Goal: Check status: Check status

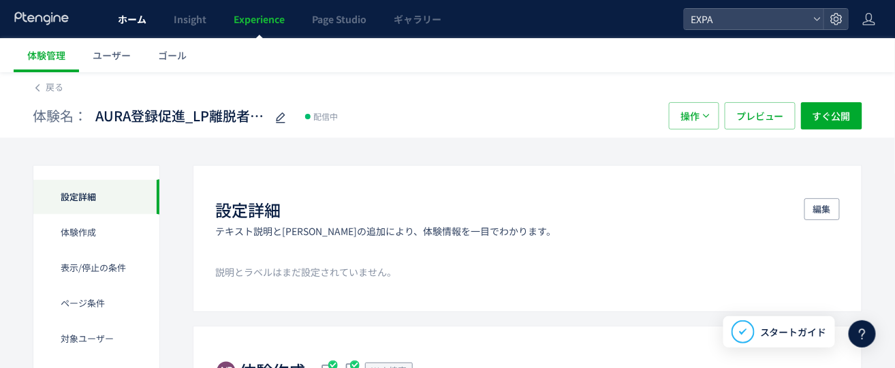
click at [123, 16] on span "ホーム" at bounding box center [132, 19] width 29 height 14
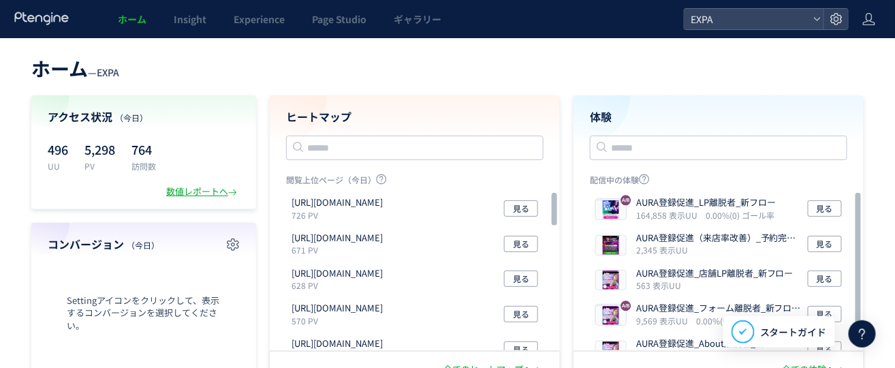
click at [37, 10] on div at bounding box center [42, 19] width 57 height 38
click at [37, 15] on use at bounding box center [41, 18] width 54 height 13
click at [40, 22] on icon at bounding box center [42, 19] width 57 height 14
click at [789, 20] on span "EXPA" at bounding box center [746, 19] width 121 height 20
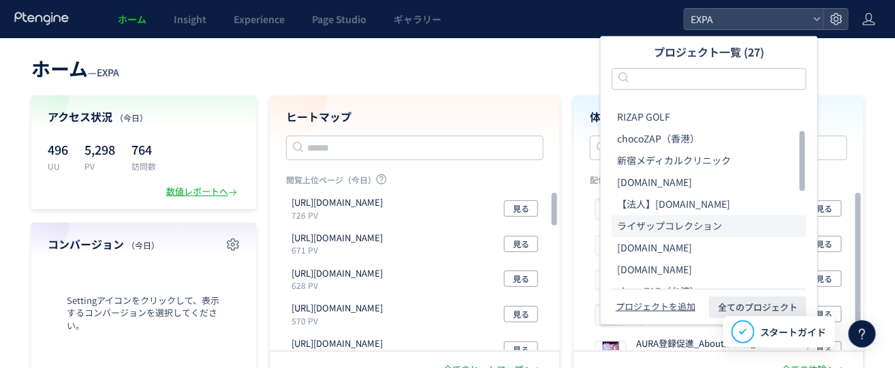
scroll to position [91, 0]
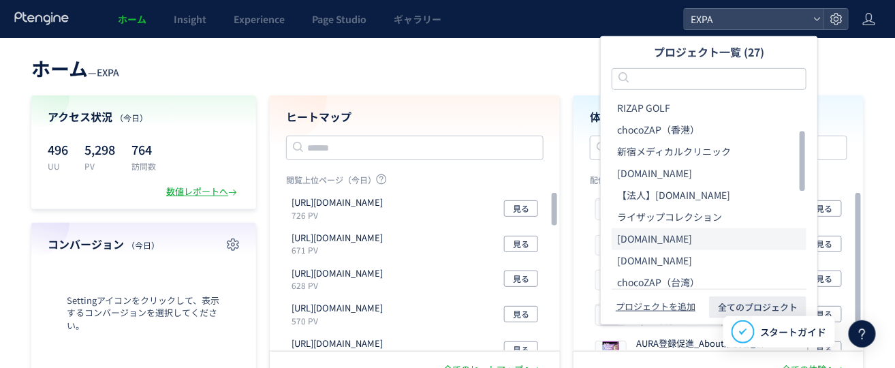
click at [683, 233] on li "[DOMAIN_NAME]" at bounding box center [708, 239] width 195 height 22
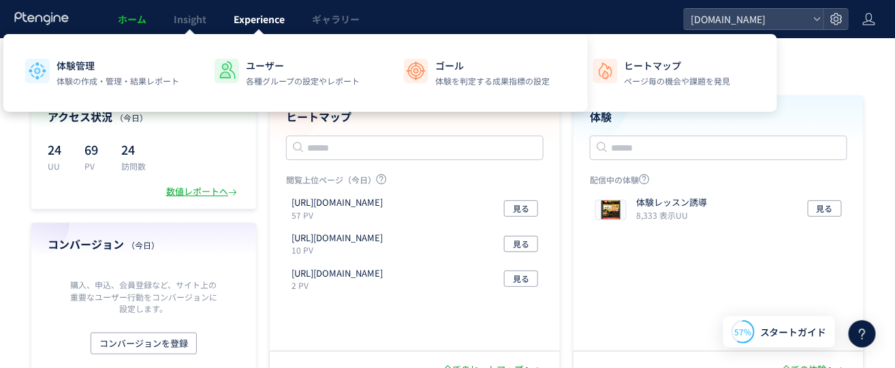
click at [246, 19] on span "Experience" at bounding box center [259, 19] width 51 height 14
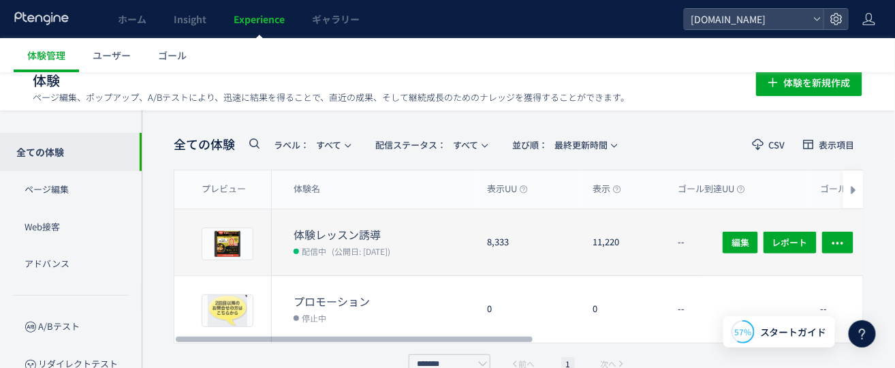
scroll to position [37, 0]
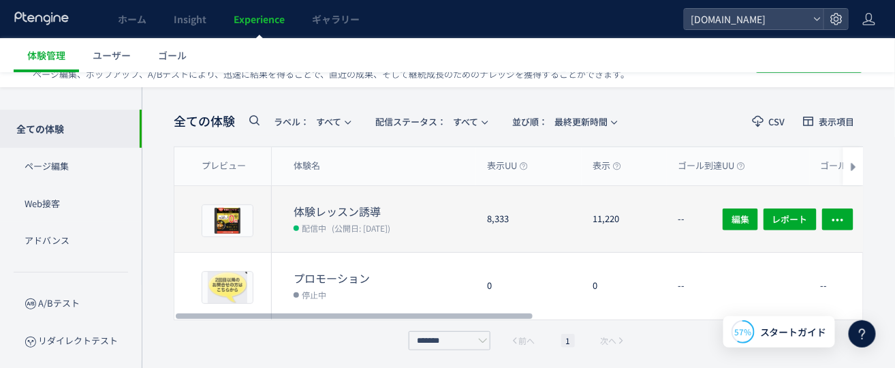
click at [411, 212] on dt "体験レッスン誘導" at bounding box center [384, 212] width 182 height 16
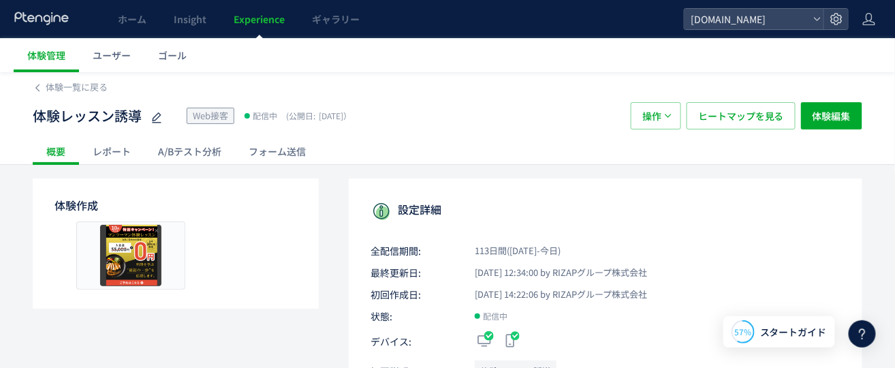
click at [129, 151] on div "レポート" at bounding box center [111, 151] width 65 height 27
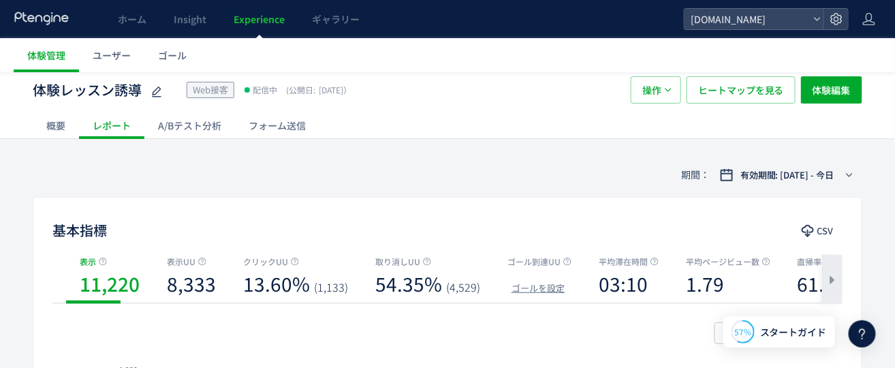
scroll to position [91, 0]
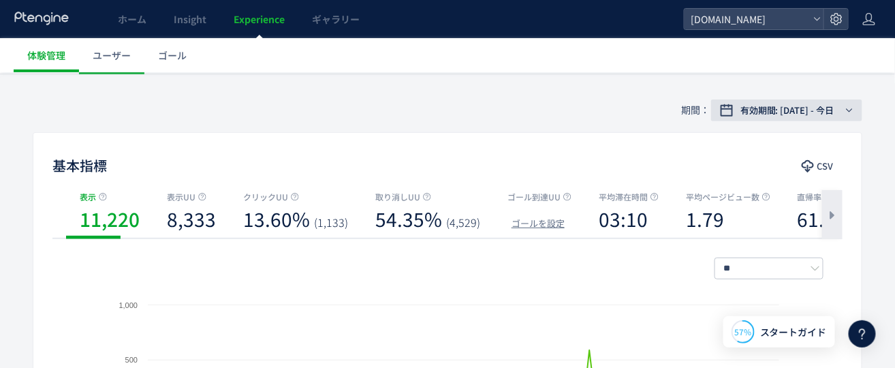
click at [830, 110] on span "有効期間: [DATE] - 今日" at bounding box center [787, 110] width 94 height 14
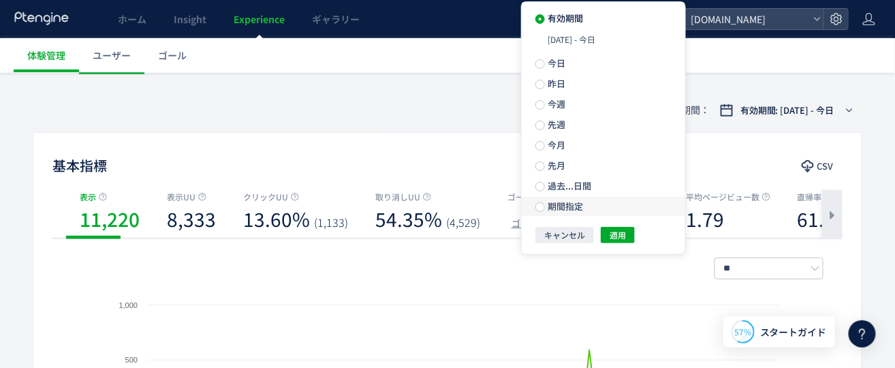
click at [558, 211] on span "期間指定" at bounding box center [564, 205] width 38 height 13
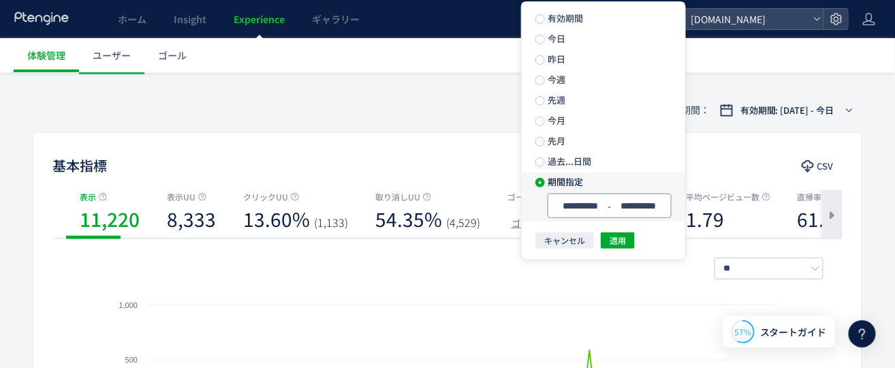
click at [611, 210] on span "-" at bounding box center [609, 205] width 7 height 19
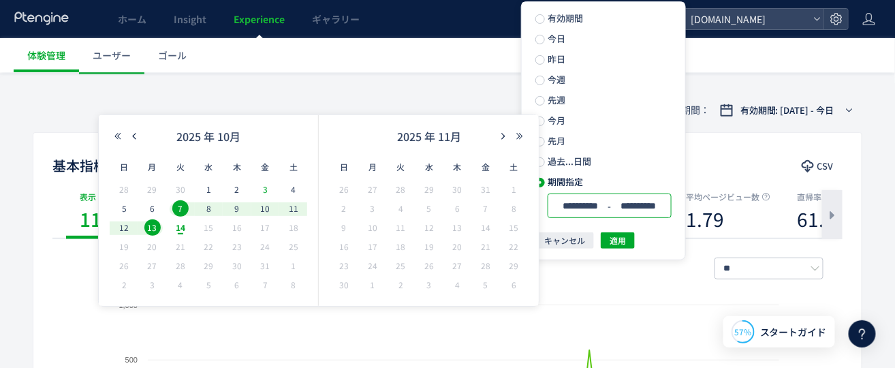
click at [263, 194] on span "3" at bounding box center [265, 189] width 16 height 16
click at [179, 229] on span "14" at bounding box center [180, 227] width 16 height 16
type input "**********"
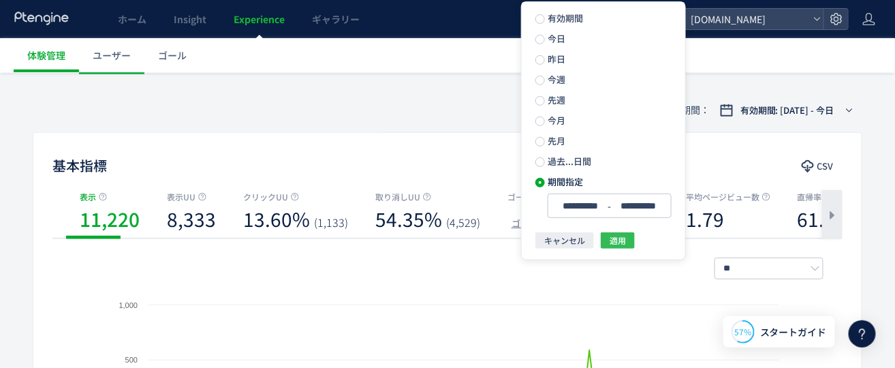
click at [613, 243] on span "適用" at bounding box center [617, 240] width 16 height 16
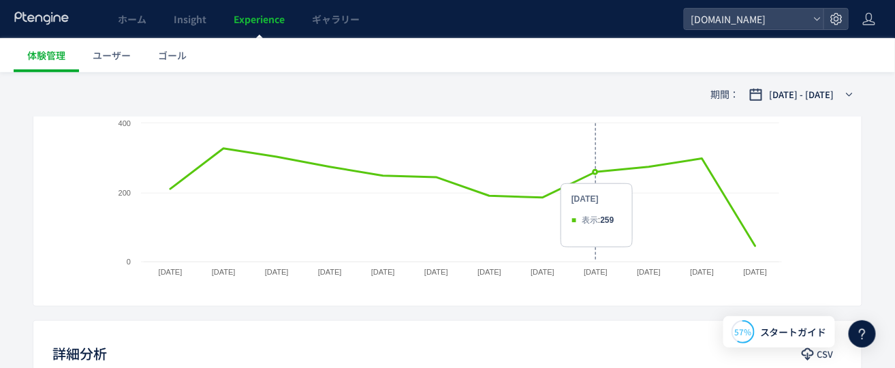
scroll to position [545, 0]
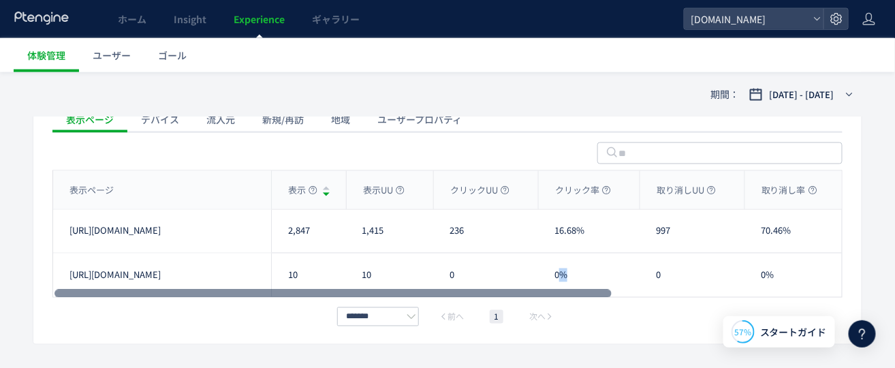
drag, startPoint x: 559, startPoint y: 298, endPoint x: 596, endPoint y: 302, distance: 37.6
click at [642, 297] on div "[URL][DOMAIN_NAME] 10 10 0 0% 0 0% 00:36 1.00 100% [URL][DOMAIN_NAME]" at bounding box center [614, 275] width 1123 height 44
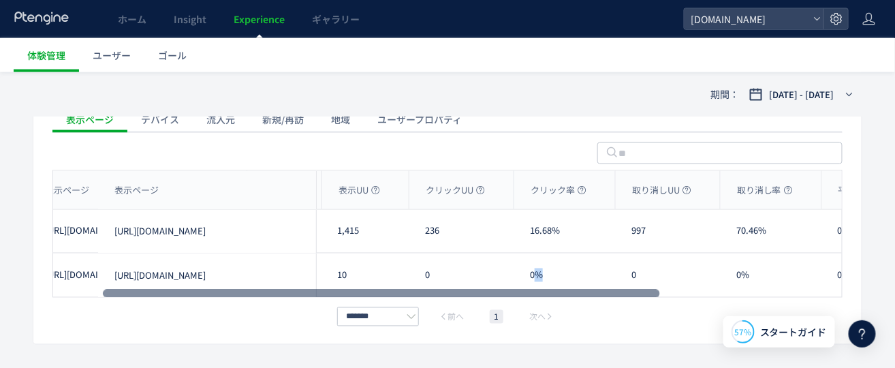
scroll to position [0, 0]
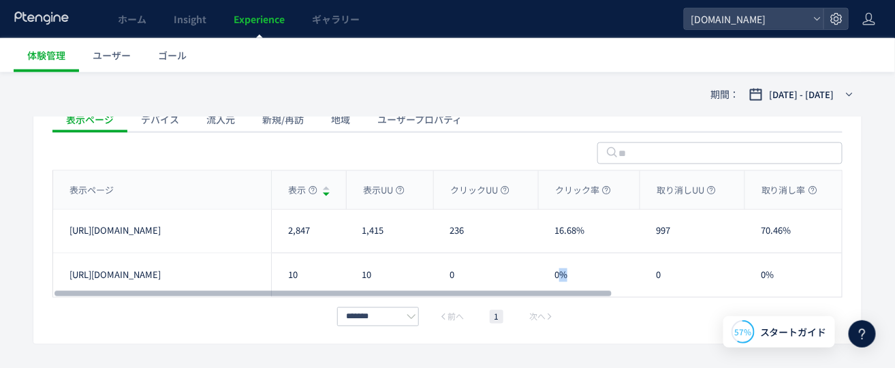
drag, startPoint x: 592, startPoint y: 302, endPoint x: 543, endPoint y: 312, distance: 50.1
click at [546, 298] on div at bounding box center [332, 293] width 557 height 8
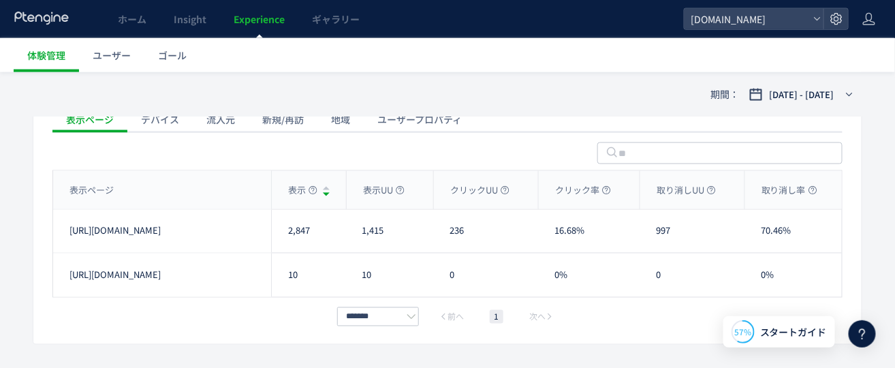
click at [462, 170] on div at bounding box center [447, 151] width 790 height 38
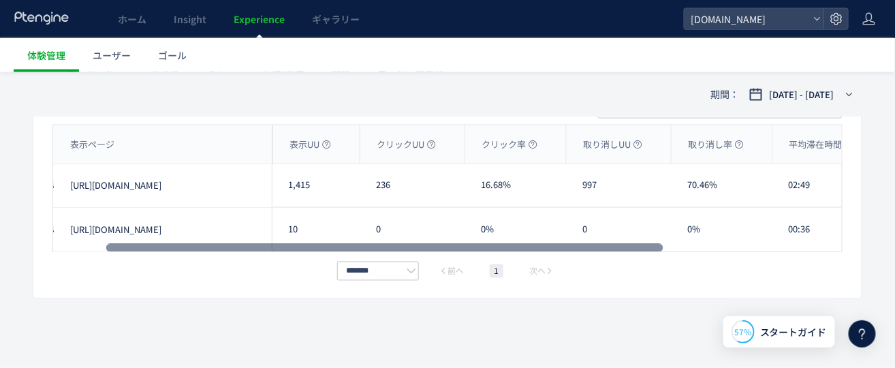
scroll to position [0, 74]
drag, startPoint x: 537, startPoint y: 249, endPoint x: 590, endPoint y: 256, distance: 53.0
click at [590, 252] on div at bounding box center [384, 248] width 557 height 8
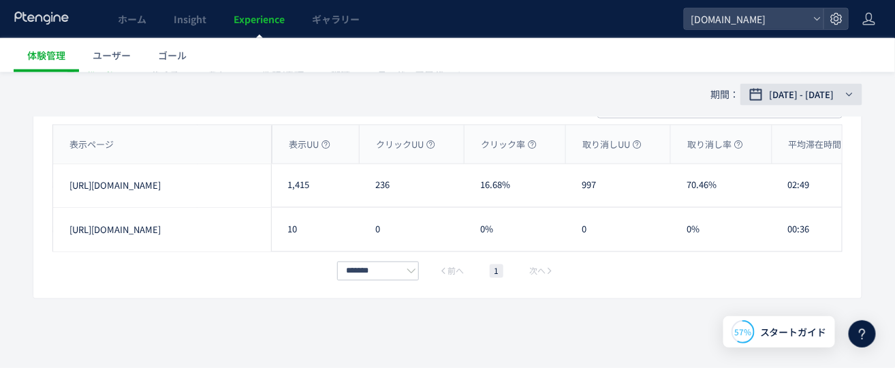
click at [800, 97] on span "[DATE] - [DATE]" at bounding box center [801, 95] width 65 height 14
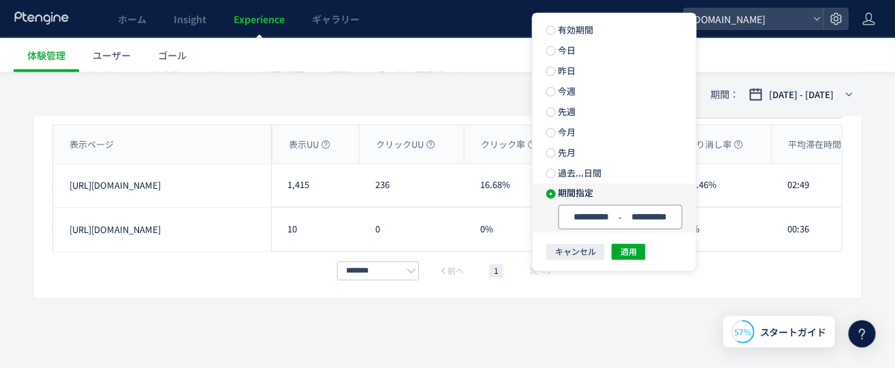
click at [620, 208] on span "-" at bounding box center [620, 217] width 7 height 19
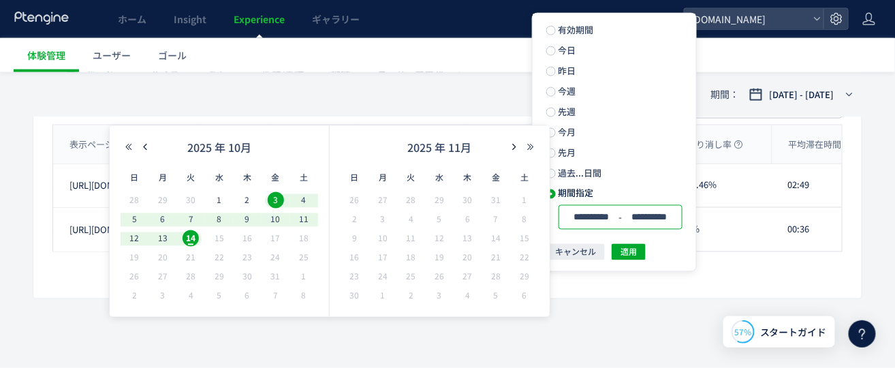
click at [188, 192] on span "30" at bounding box center [190, 200] width 16 height 16
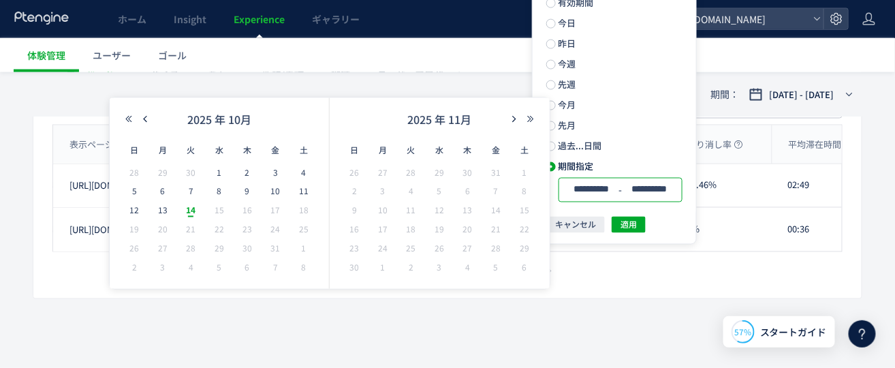
scroll to position [511, 0]
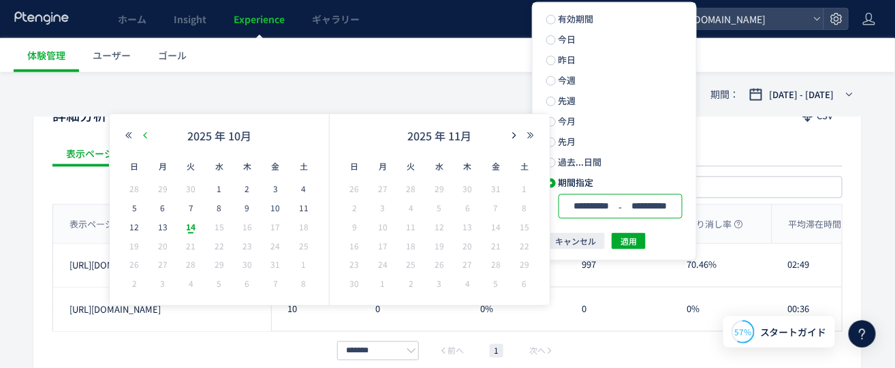
click at [142, 133] on icon "button" at bounding box center [145, 135] width 8 height 8
click at [216, 228] on span "17" at bounding box center [219, 227] width 16 height 16
type input "**********"
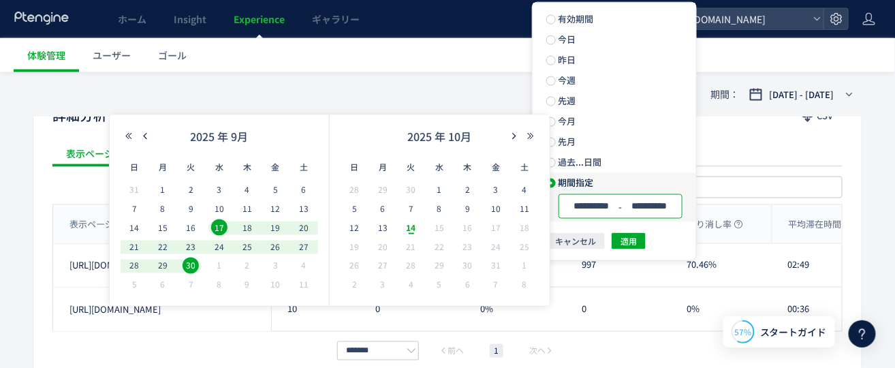
click at [608, 210] on input "**********" at bounding box center [591, 206] width 51 height 10
click at [626, 245] on span "適用" at bounding box center [628, 241] width 16 height 16
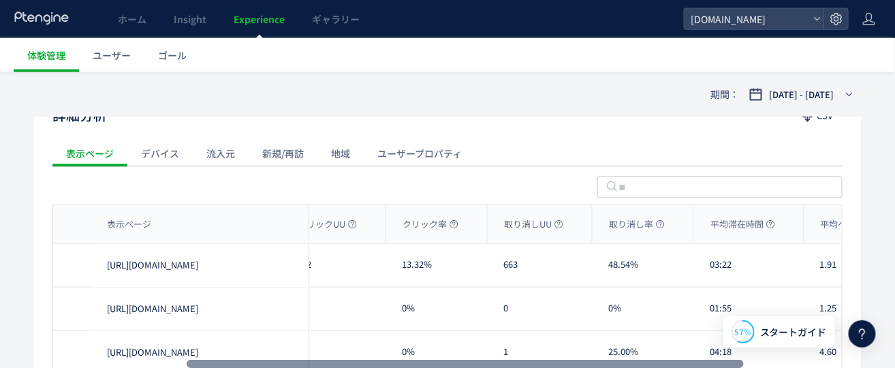
scroll to position [0, 78]
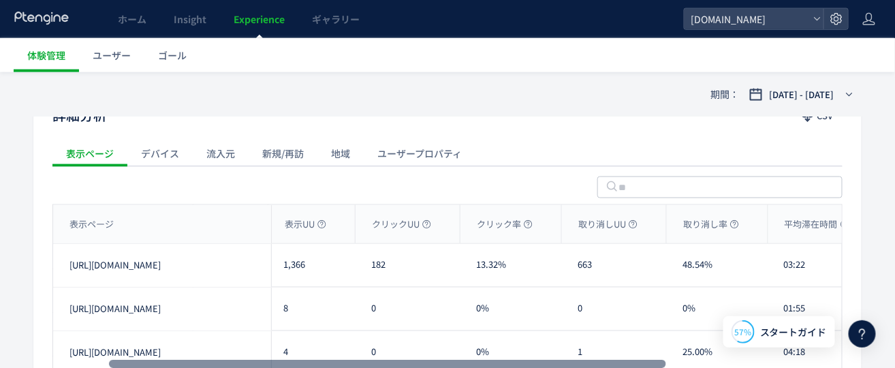
click at [596, 359] on div at bounding box center [387, 363] width 557 height 8
